Goal: Task Accomplishment & Management: Complete application form

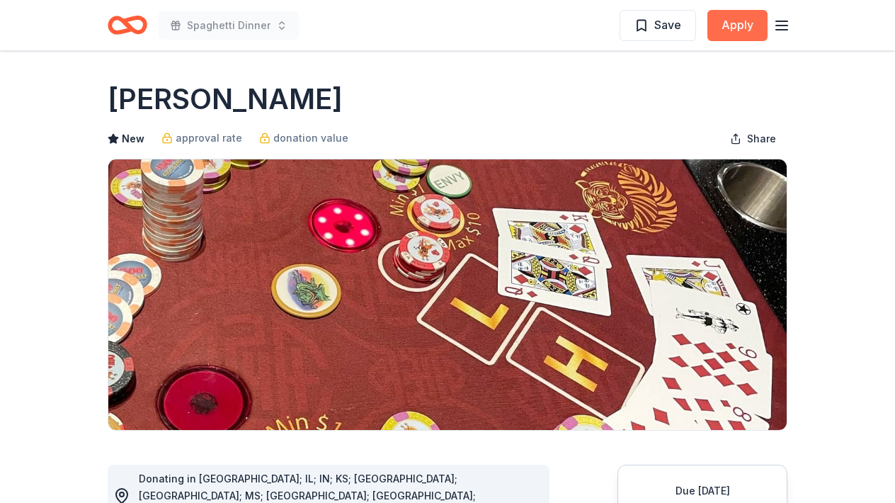
click at [744, 30] on button "Apply" at bounding box center [737, 25] width 60 height 31
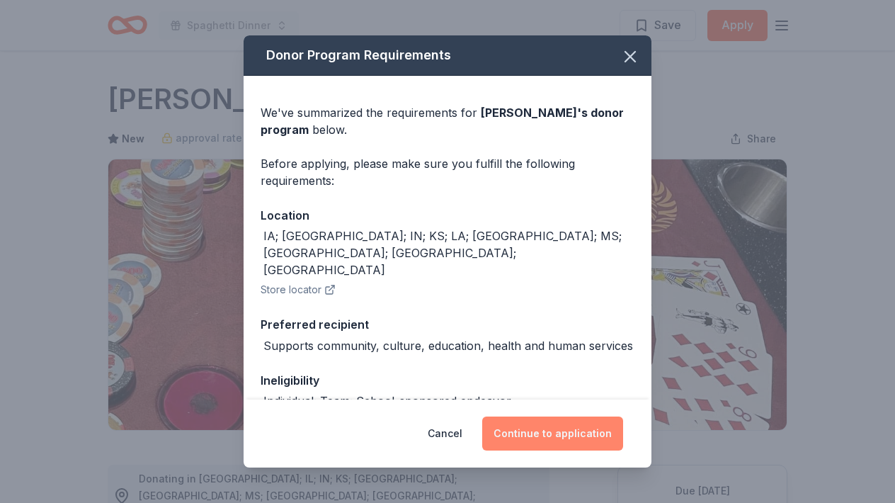
click at [550, 430] on button "Continue to application" at bounding box center [552, 433] width 141 height 34
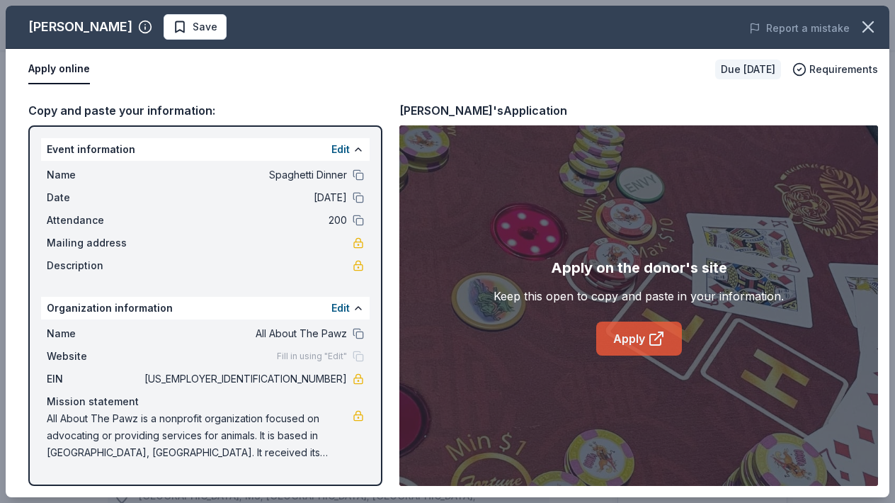
click at [634, 345] on link "Apply" at bounding box center [639, 338] width 86 height 34
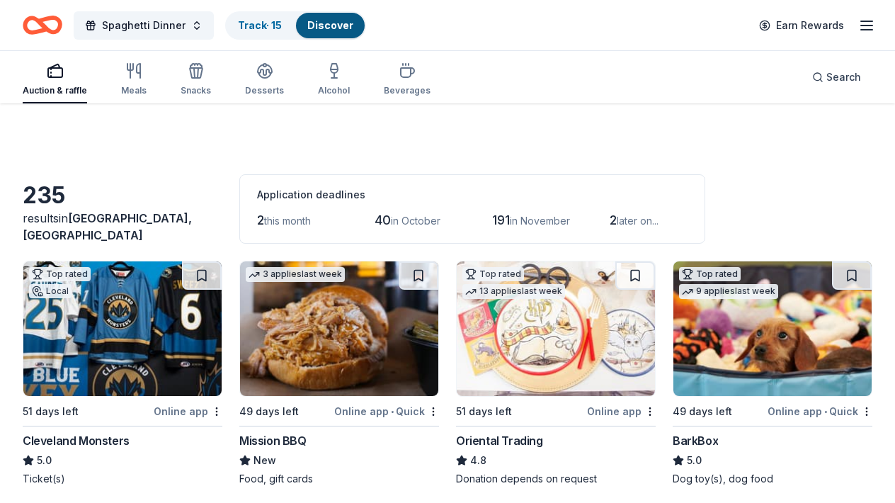
scroll to position [5352, 0]
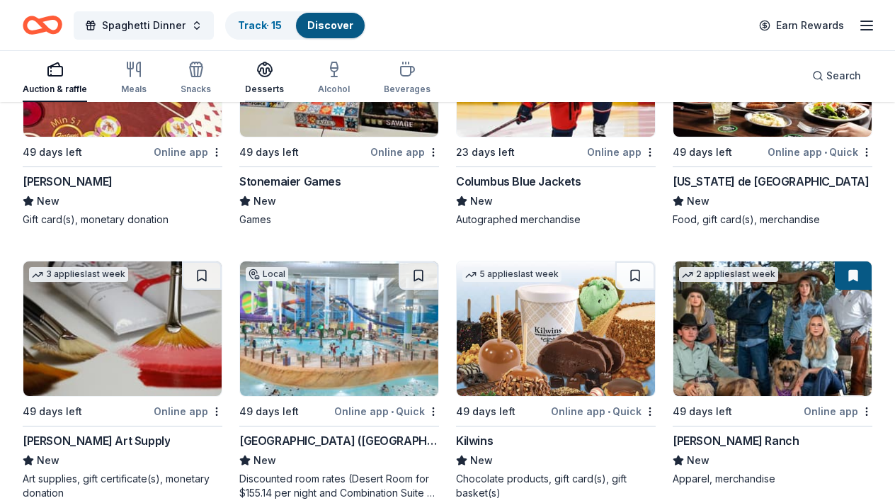
click at [259, 70] on icon "button" at bounding box center [264, 69] width 17 height 17
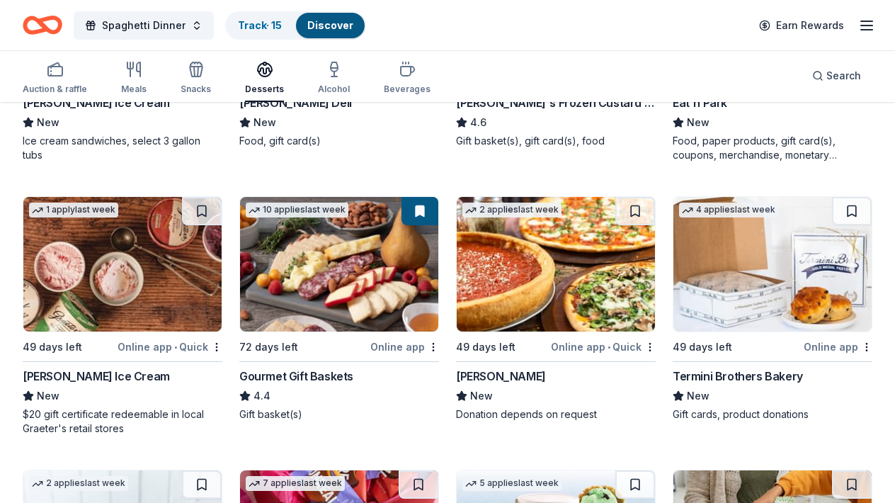
scroll to position [368, 0]
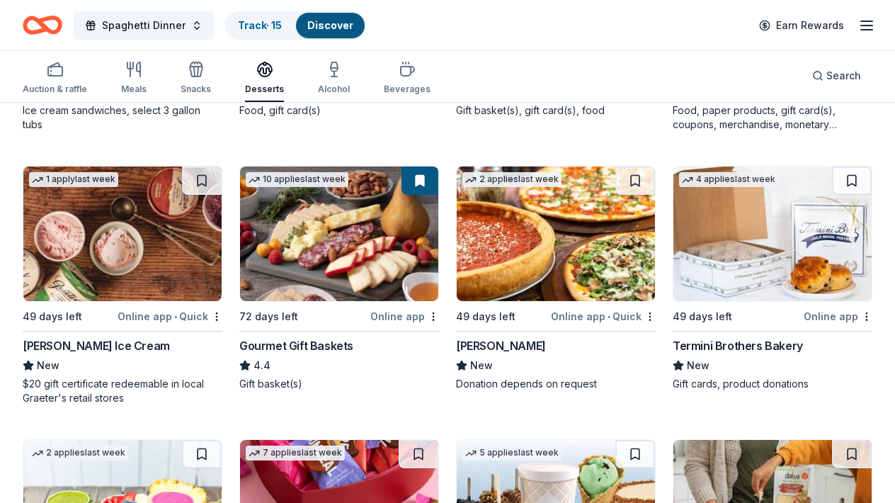
click at [763, 292] on img at bounding box center [772, 233] width 198 height 135
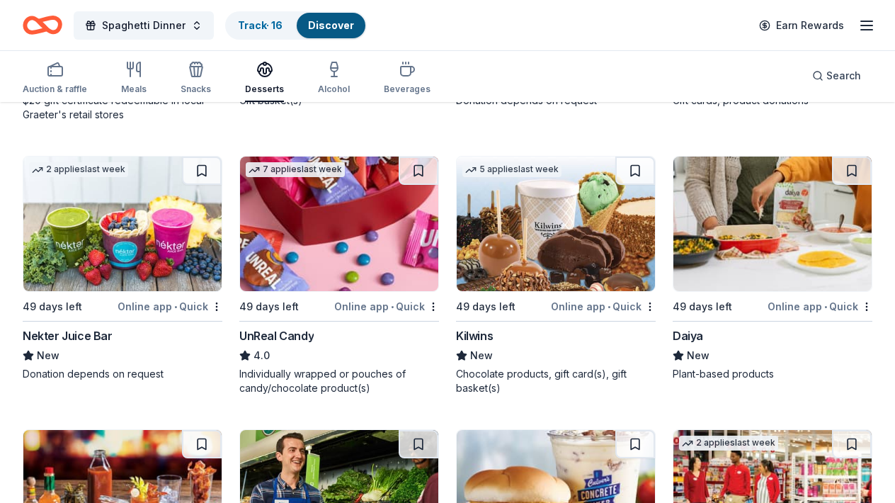
scroll to position [680, 0]
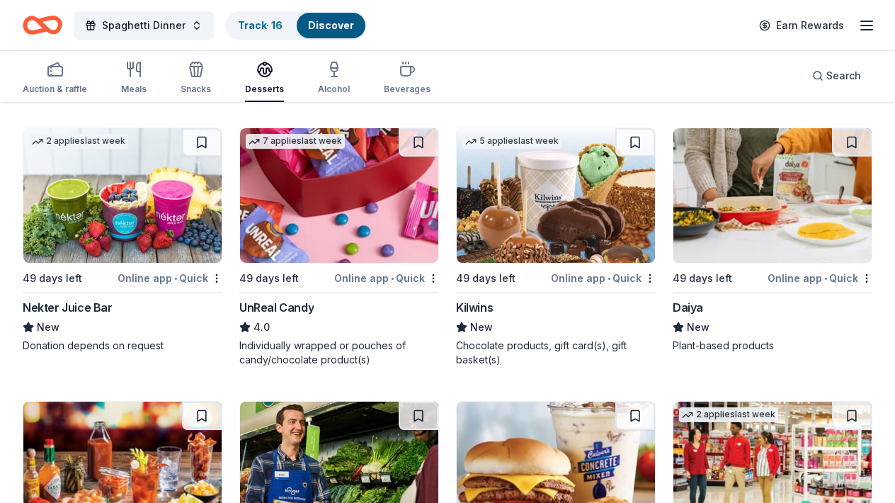
click at [785, 214] on img at bounding box center [772, 195] width 198 height 135
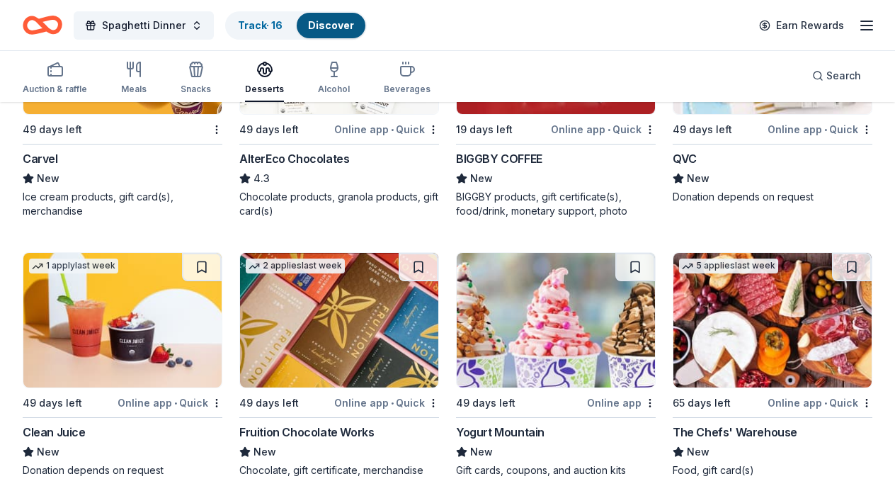
scroll to position [2155, 0]
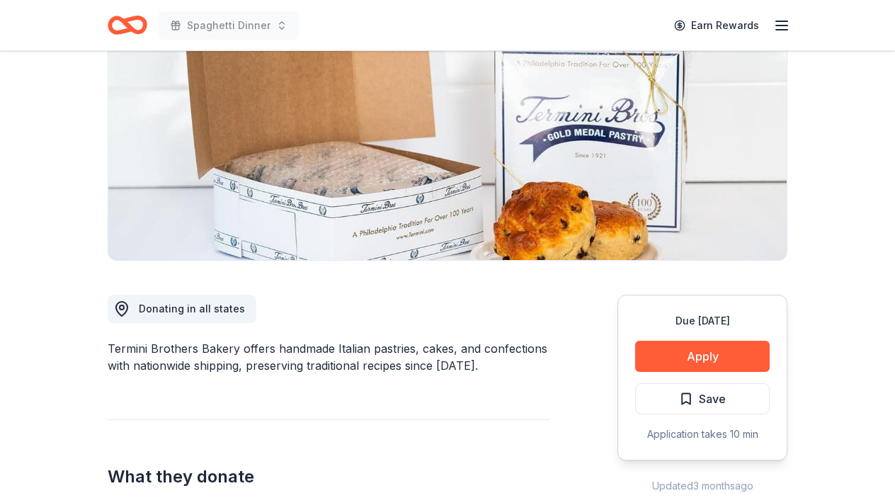
scroll to position [198, 0]
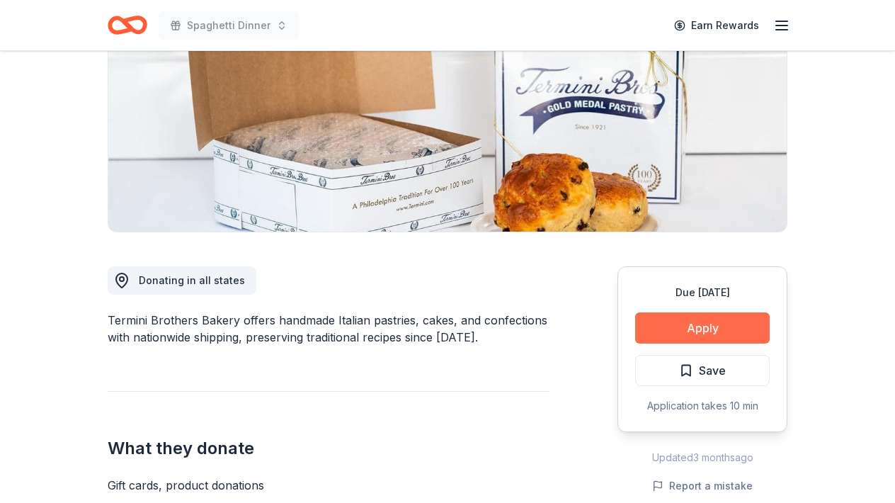
click at [692, 326] on button "Apply" at bounding box center [702, 327] width 135 height 31
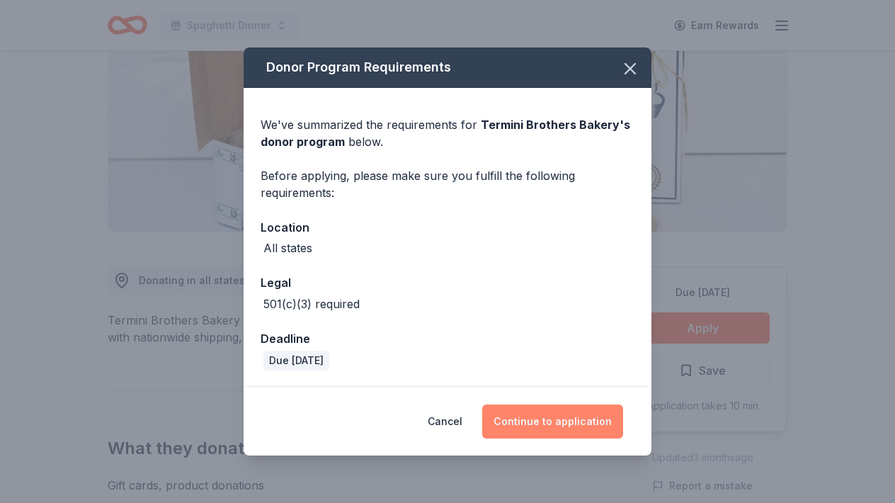
click at [567, 427] on button "Continue to application" at bounding box center [552, 421] width 141 height 34
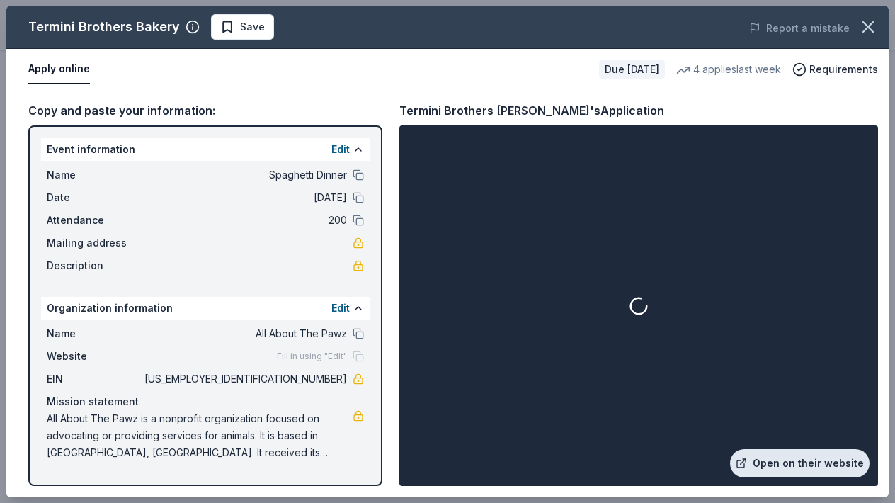
click at [789, 465] on link "Open on their website" at bounding box center [799, 463] width 139 height 28
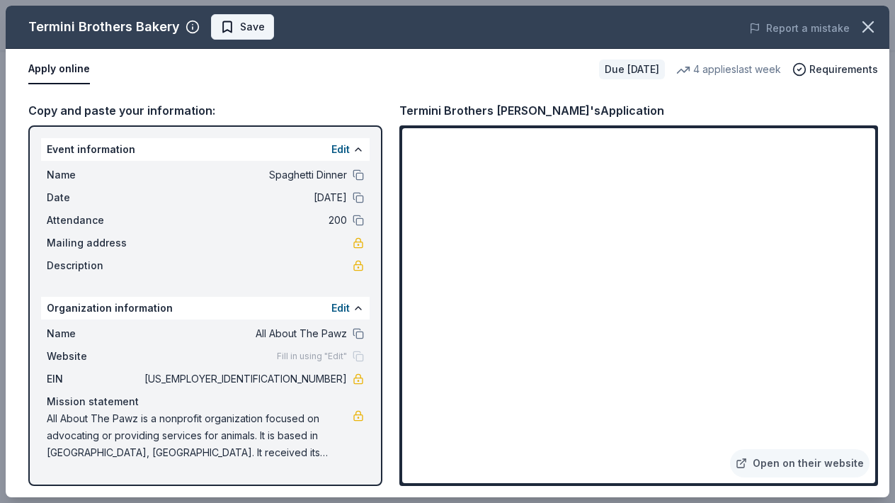
click at [223, 30] on span "Save" at bounding box center [242, 26] width 45 height 17
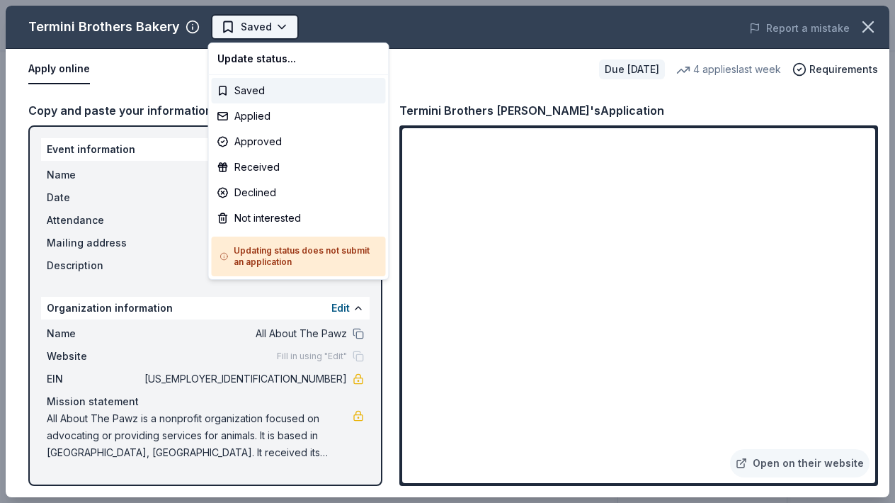
click at [279, 23] on body "Spaghetti Dinner Earn Rewards Due in 49 days Share Termini Brothers Bakery New …" at bounding box center [447, 251] width 895 height 503
click at [219, 121] on div "Applied" at bounding box center [299, 115] width 174 height 25
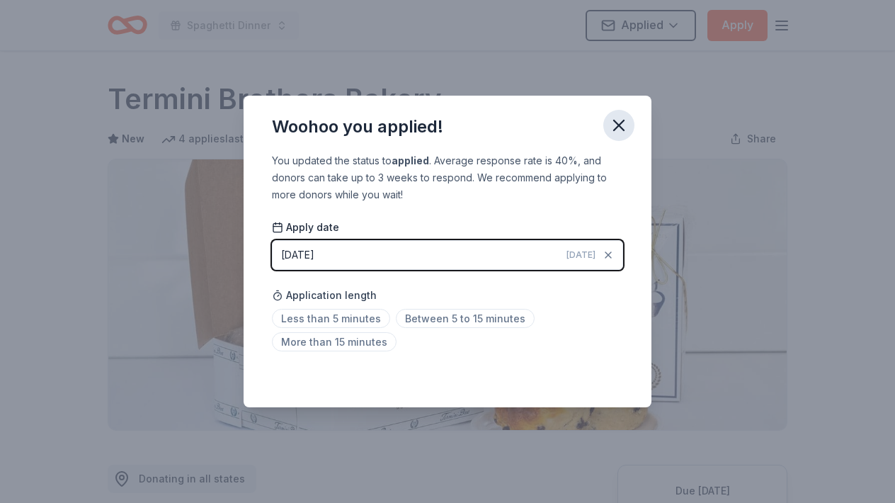
click at [621, 120] on icon "button" at bounding box center [619, 125] width 20 height 20
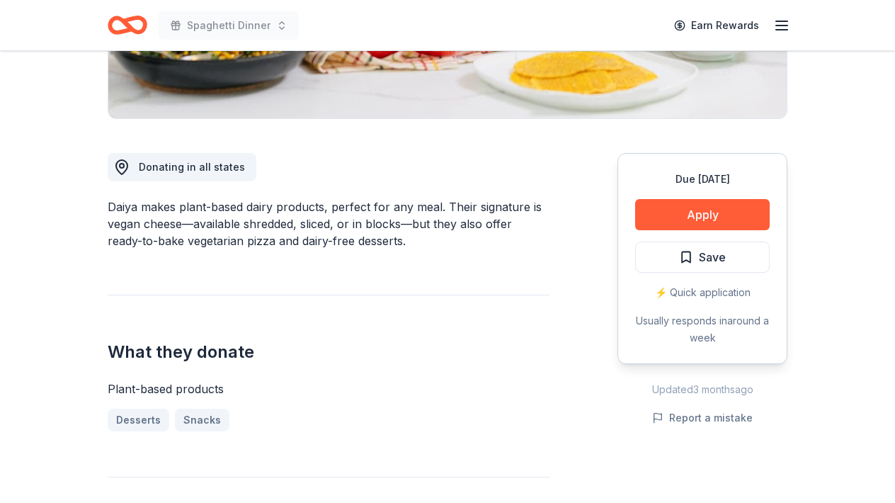
scroll to position [340, 0]
